Goal: Entertainment & Leisure: Consume media (video, audio)

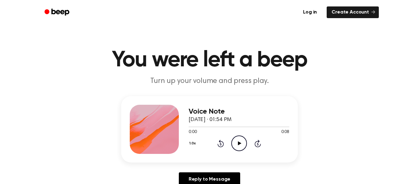
click at [235, 140] on icon "Play Audio" at bounding box center [239, 143] width 16 height 16
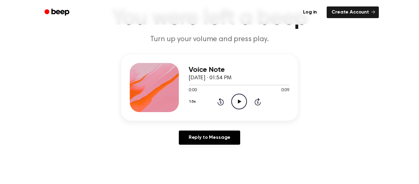
scroll to position [45, 0]
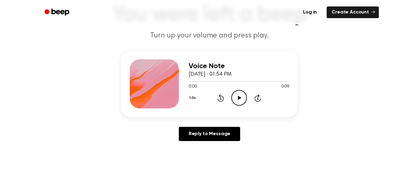
click at [239, 99] on icon "Play Audio" at bounding box center [239, 98] width 16 height 16
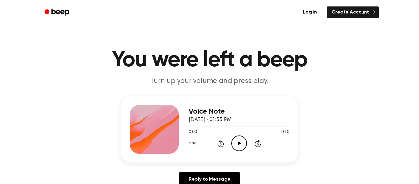
click at [239, 147] on icon "Play Audio" at bounding box center [239, 143] width 16 height 16
click at [221, 145] on icon "Rewind 5 seconds" at bounding box center [220, 143] width 7 height 8
click at [238, 143] on icon at bounding box center [239, 143] width 3 height 4
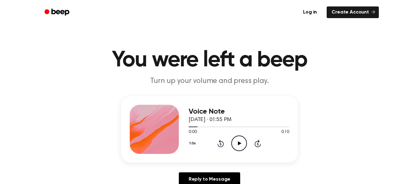
click at [237, 143] on icon "Play Audio" at bounding box center [239, 143] width 16 height 16
click at [237, 143] on icon "Pause Audio" at bounding box center [239, 143] width 16 height 16
click at [237, 143] on icon "Play Audio" at bounding box center [239, 143] width 16 height 16
click at [235, 141] on icon "Play Audio" at bounding box center [239, 143] width 16 height 16
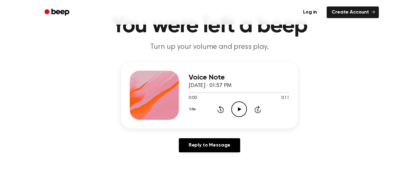
scroll to position [36, 0]
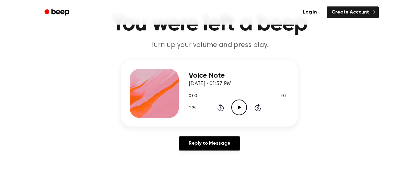
click at [237, 108] on icon "Play Audio" at bounding box center [239, 107] width 16 height 16
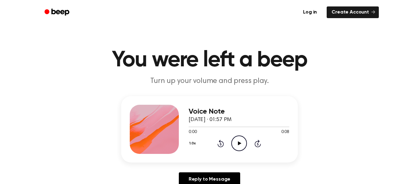
click at [240, 141] on icon "Play Audio" at bounding box center [239, 143] width 16 height 16
click at [235, 139] on icon "Play Audio" at bounding box center [239, 143] width 16 height 16
click at [238, 139] on icon "Play Audio" at bounding box center [239, 143] width 16 height 16
click at [240, 140] on icon "Play Audio" at bounding box center [239, 143] width 16 height 16
click at [239, 142] on icon at bounding box center [239, 143] width 3 height 4
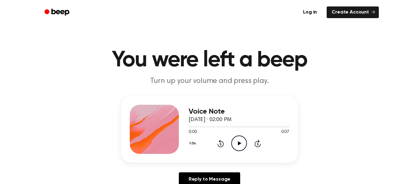
click at [236, 140] on icon "Play Audio" at bounding box center [239, 143] width 16 height 16
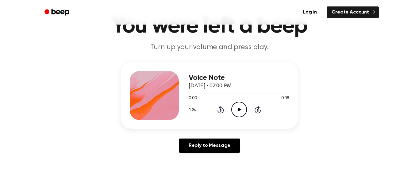
click at [245, 107] on icon "Play Audio" at bounding box center [239, 110] width 16 height 16
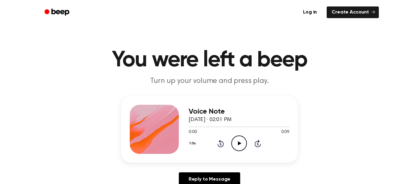
click at [240, 145] on icon "Play Audio" at bounding box center [239, 143] width 16 height 16
click at [241, 140] on icon "Play Audio" at bounding box center [239, 143] width 16 height 16
click at [244, 145] on icon "Play Audio" at bounding box center [239, 143] width 16 height 16
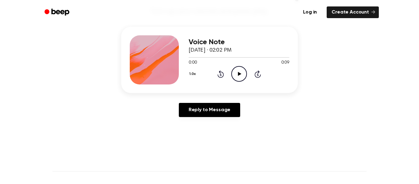
scroll to position [70, 0]
click at [238, 74] on icon at bounding box center [239, 73] width 3 height 4
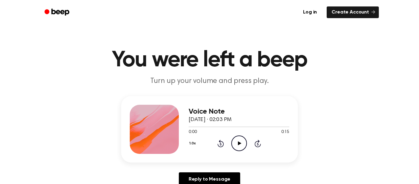
click at [234, 142] on icon "Play Audio" at bounding box center [239, 143] width 16 height 16
click at [242, 140] on icon "Play Audio" at bounding box center [239, 143] width 16 height 16
click at [239, 141] on icon "Play Audio" at bounding box center [239, 143] width 16 height 16
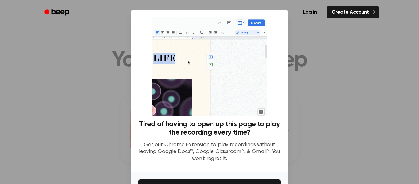
click at [311, 36] on div at bounding box center [209, 92] width 419 height 184
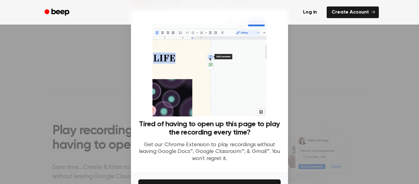
scroll to position [40, 0]
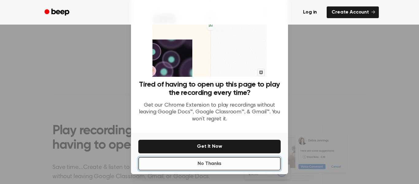
click at [214, 162] on button "No Thanks" at bounding box center [209, 163] width 142 height 13
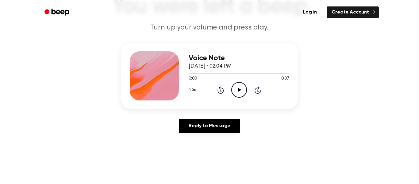
scroll to position [54, 0]
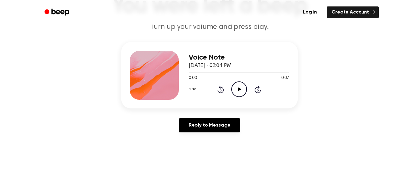
click at [241, 88] on icon "Play Audio" at bounding box center [239, 89] width 16 height 16
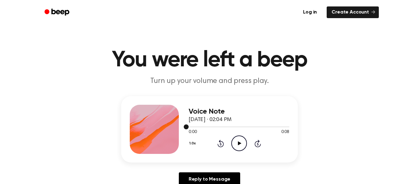
click at [243, 127] on div at bounding box center [239, 126] width 101 height 1
click at [190, 129] on div at bounding box center [239, 126] width 101 height 5
click at [232, 144] on icon "Play Audio" at bounding box center [239, 143] width 16 height 16
click at [238, 143] on icon at bounding box center [239, 143] width 3 height 4
click at [237, 149] on icon "Play Audio" at bounding box center [239, 143] width 16 height 16
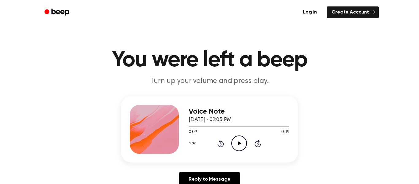
click at [240, 142] on icon "Play Audio" at bounding box center [239, 143] width 16 height 16
